Goal: Information Seeking & Learning: Learn about a topic

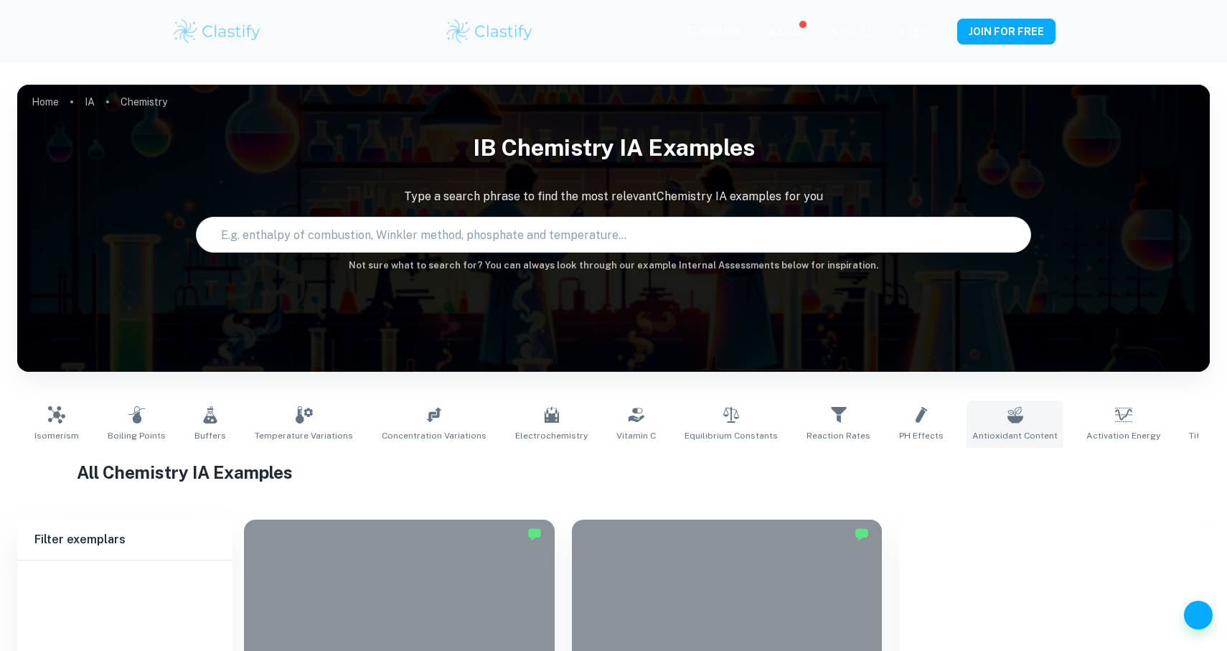
scroll to position [157, 0]
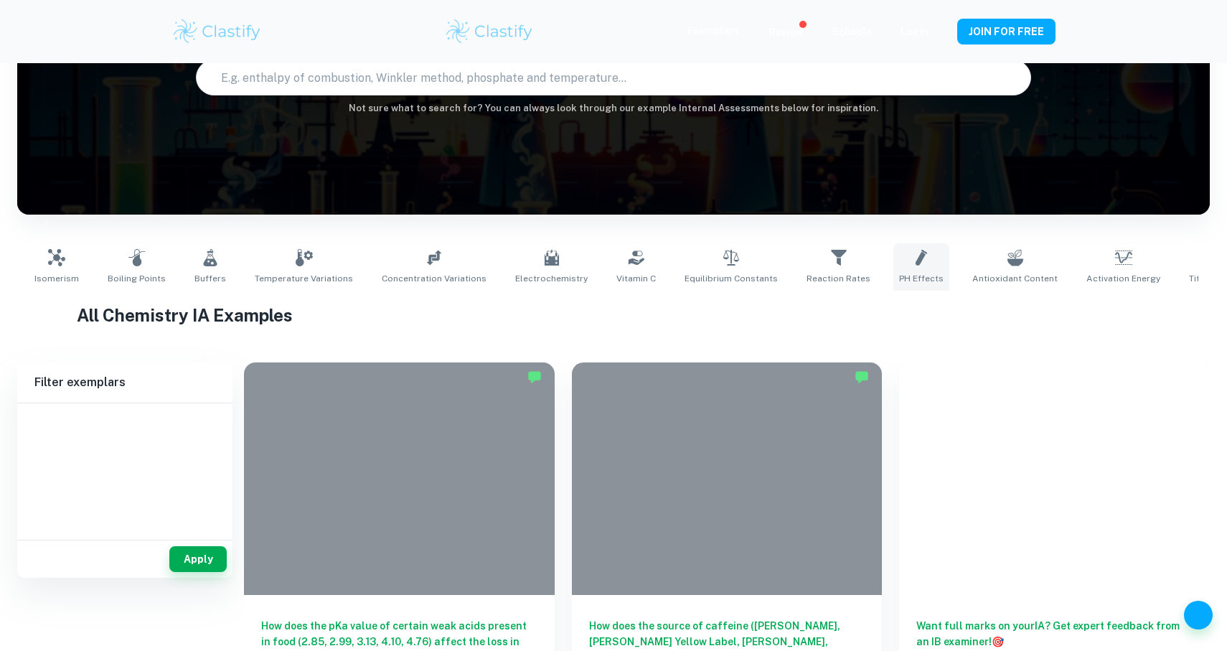
click at [899, 273] on span "pH Effects" at bounding box center [921, 278] width 44 height 13
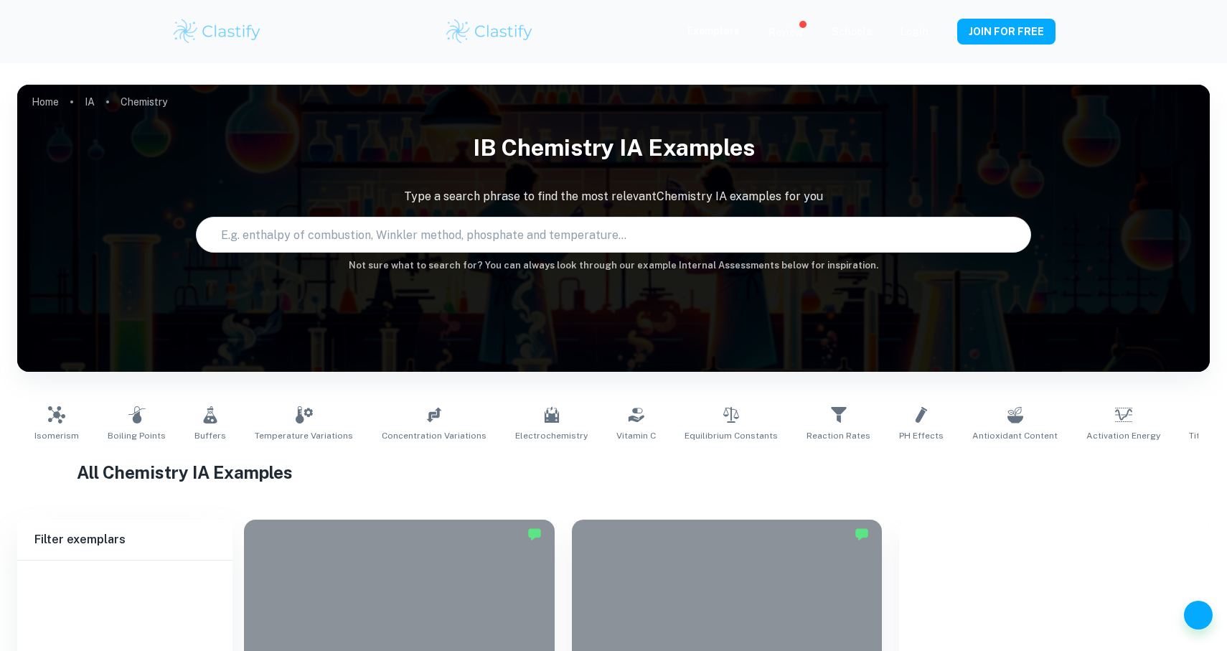
scroll to position [264, 0]
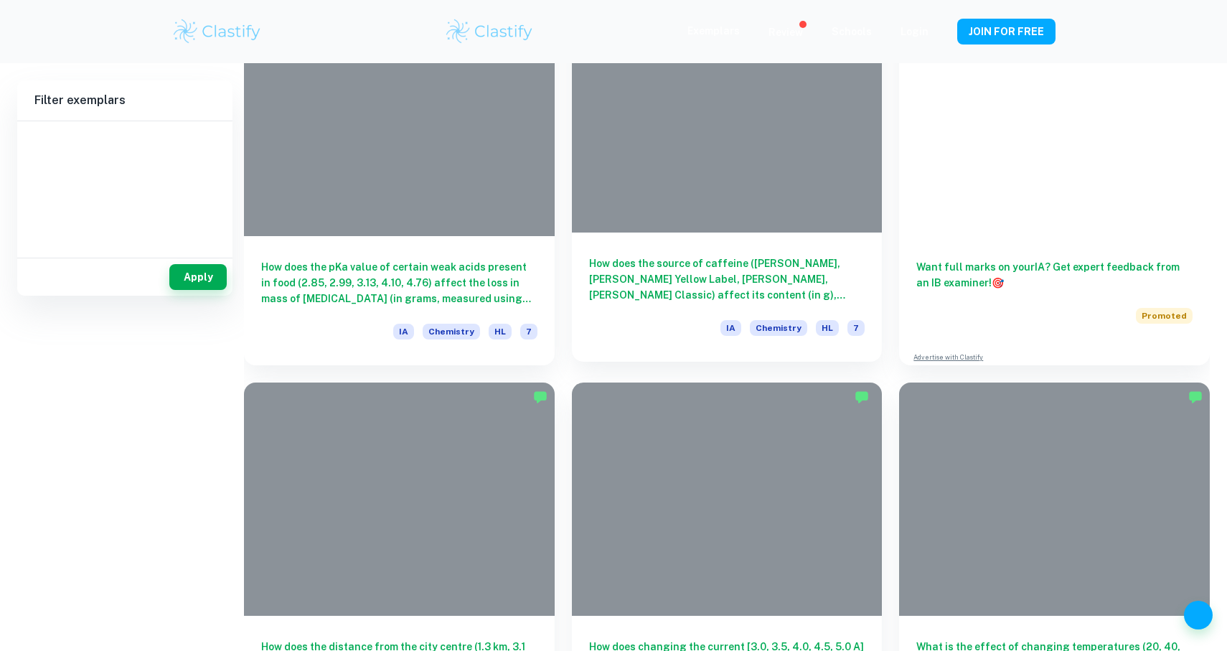
type input "pH Effects"
type input "Chemistry"
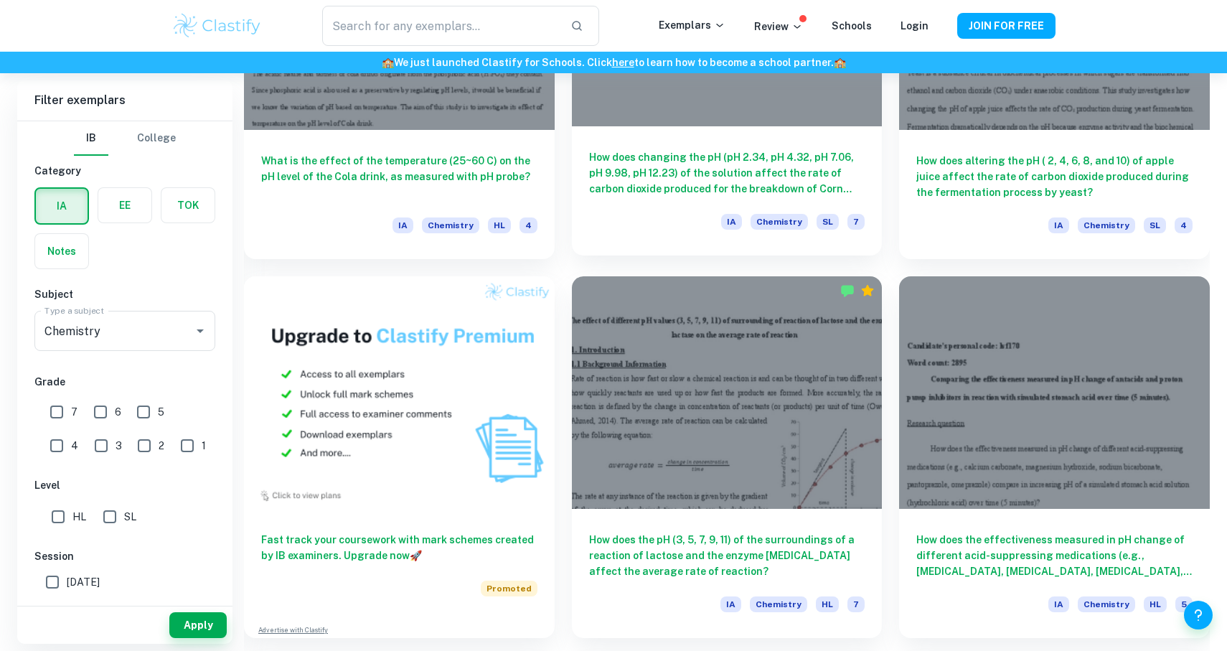
scroll to position [966, 0]
click at [800, 184] on h6 "How does changing the pH (pH 2.34, pH 4.32, pH 7.06, pH 9.98, pH 12.23) of the …" at bounding box center [727, 171] width 276 height 47
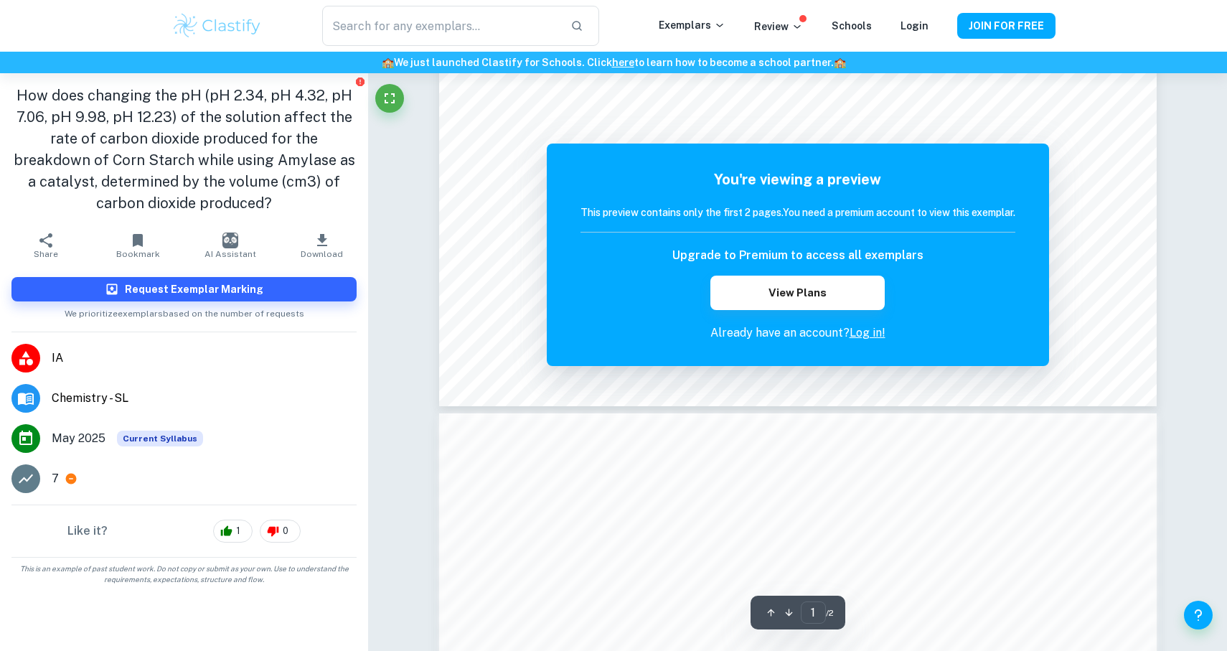
scroll to position [611, 0]
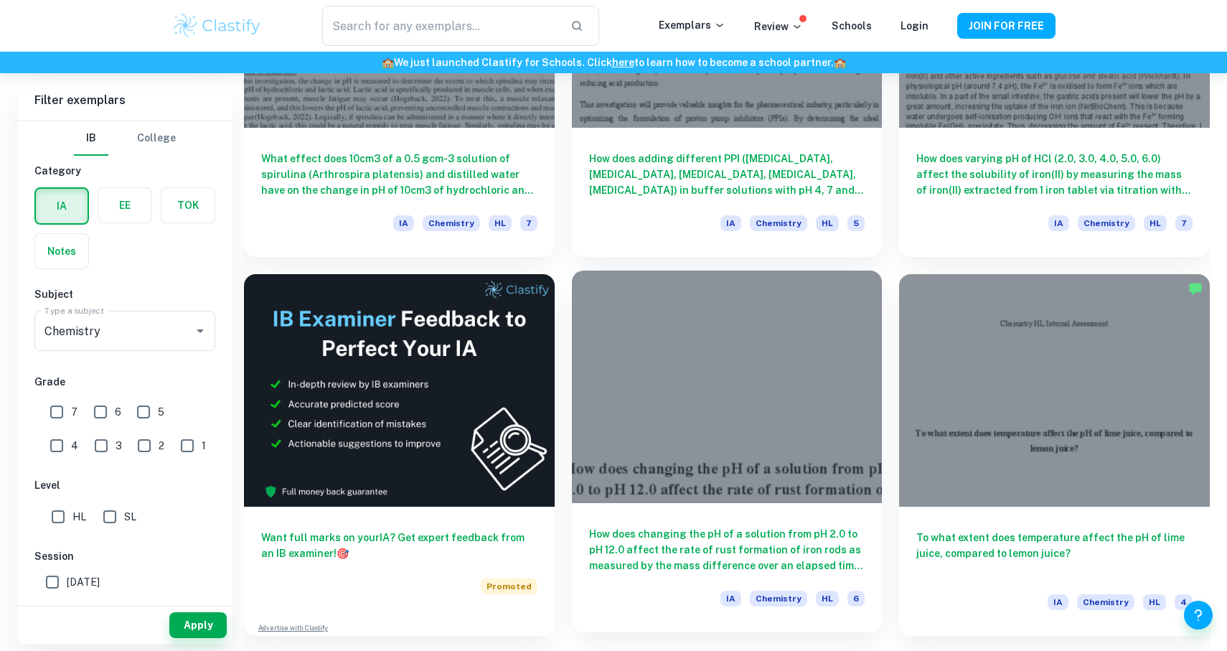
scroll to position [2259, 0]
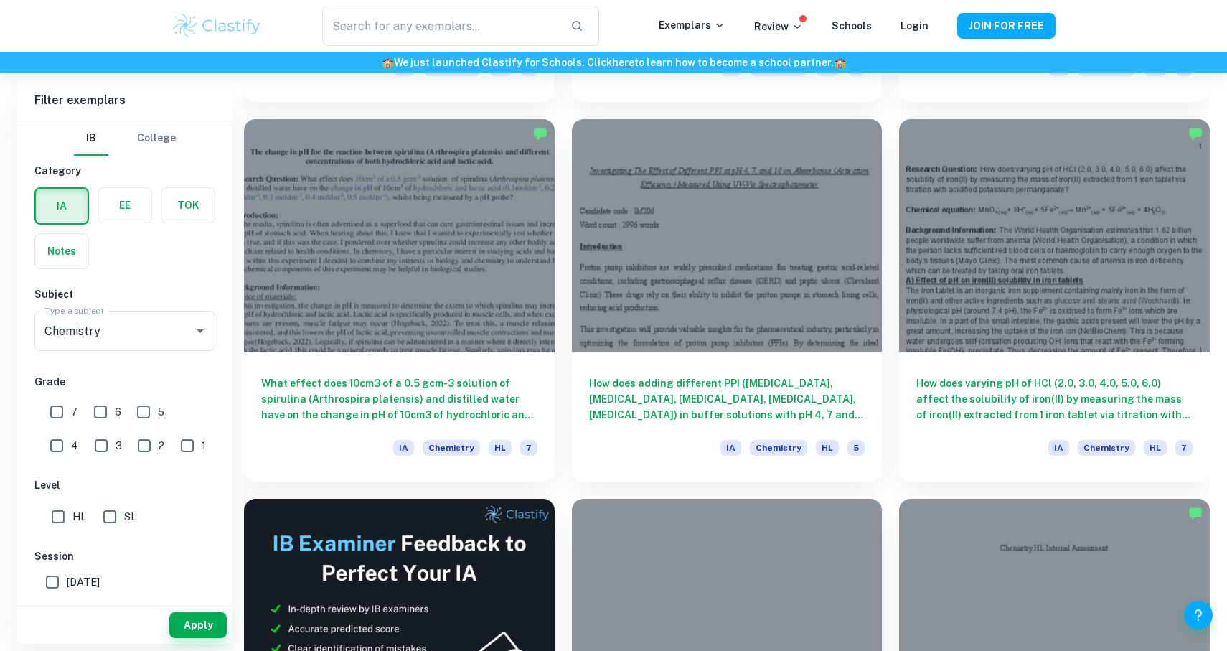
click at [100, 416] on input "6" at bounding box center [100, 411] width 29 height 29
checkbox input "true"
click at [60, 405] on input "7" at bounding box center [56, 411] width 29 height 29
checkbox input "true"
click at [182, 620] on button "Apply" at bounding box center [197, 625] width 57 height 26
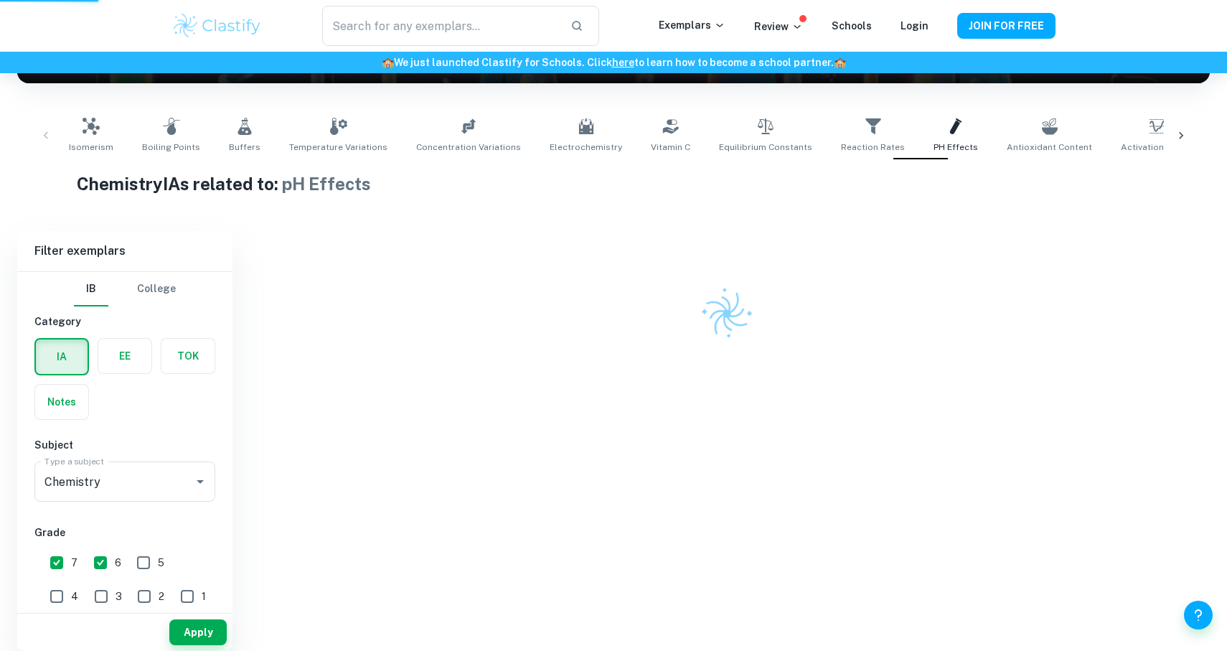
scroll to position [245, 0]
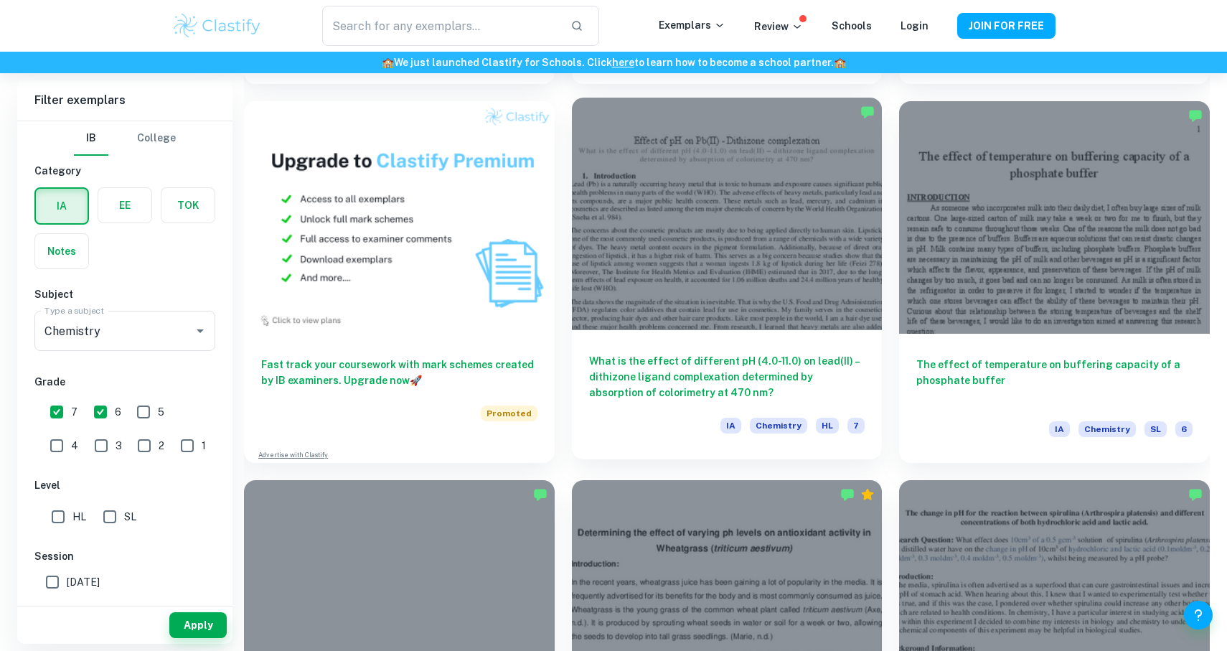
scroll to position [1144, 0]
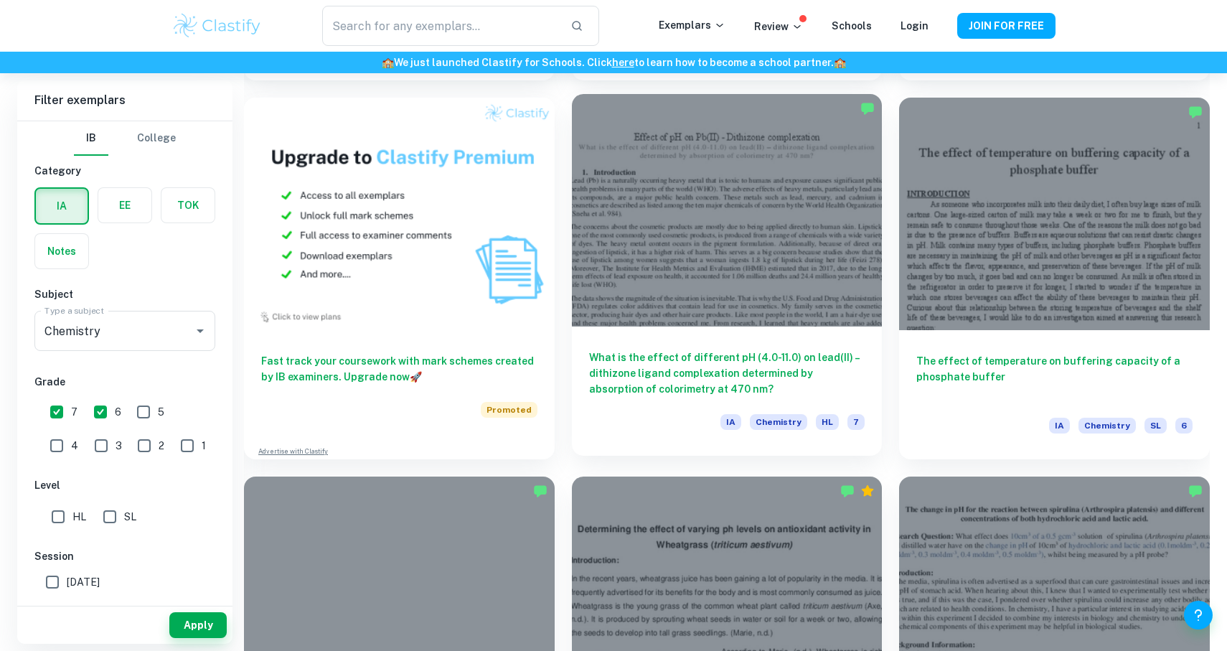
click at [691, 373] on h6 "What is the effect of different pH (4.0-11.0) on lead(II) – dithizone ligand co…" at bounding box center [727, 372] width 276 height 47
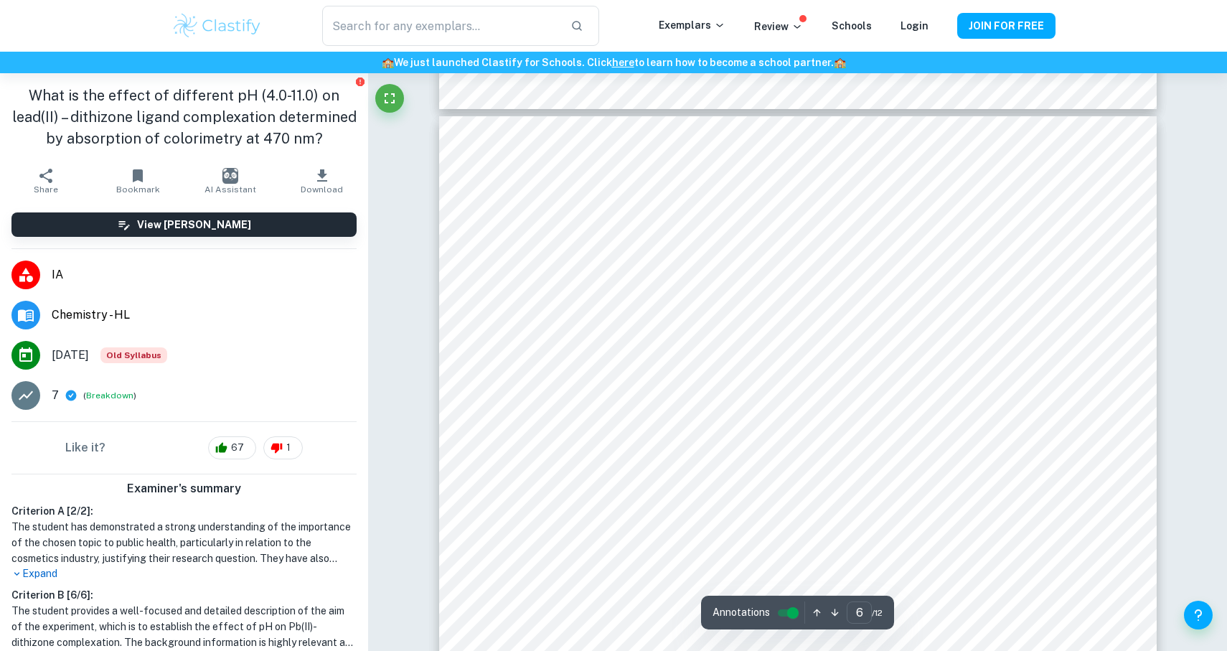
scroll to position [5306, 0]
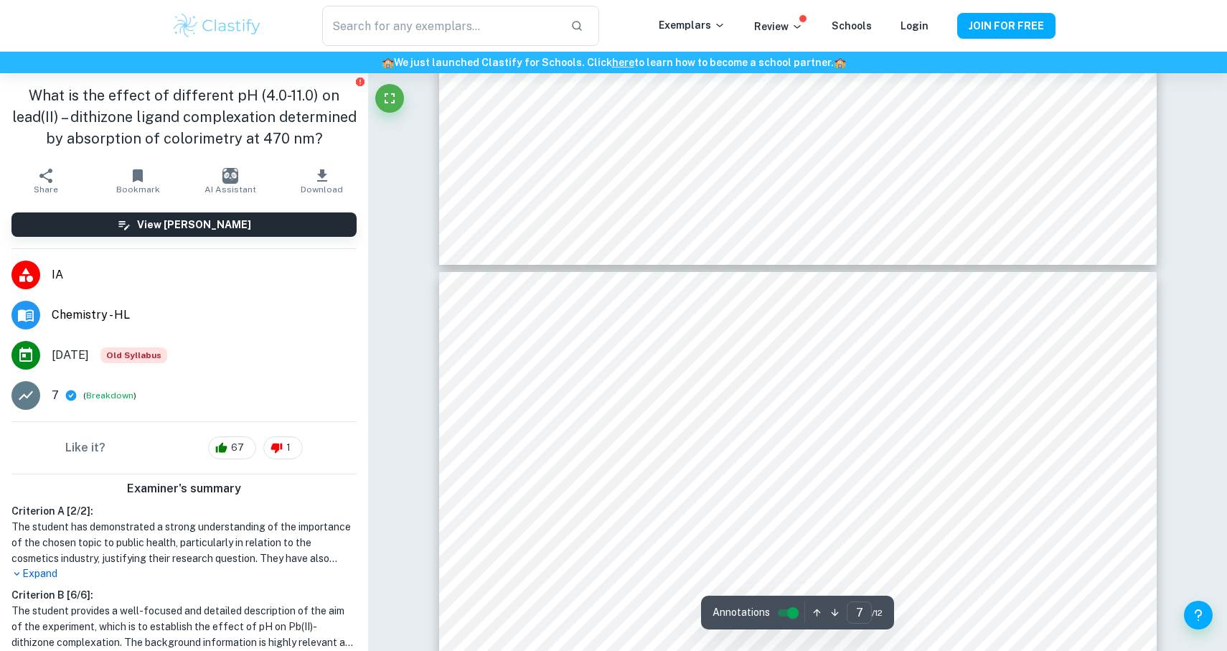
type input "6"
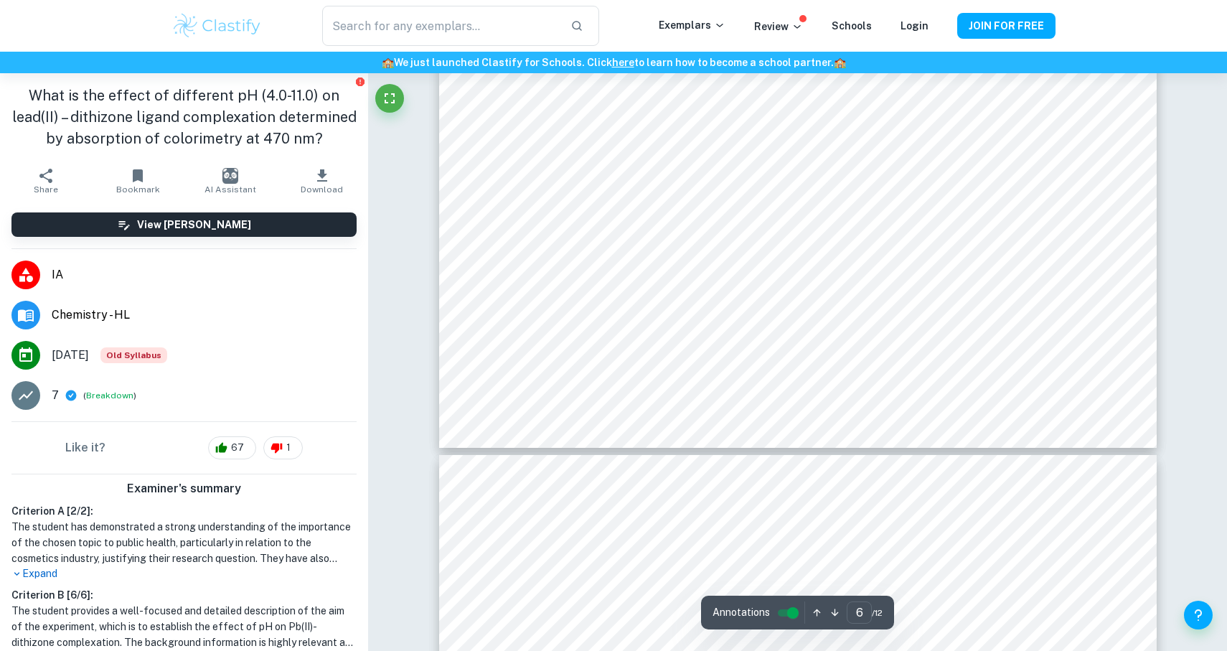
scroll to position [5993, 0]
